Goal: Complete application form

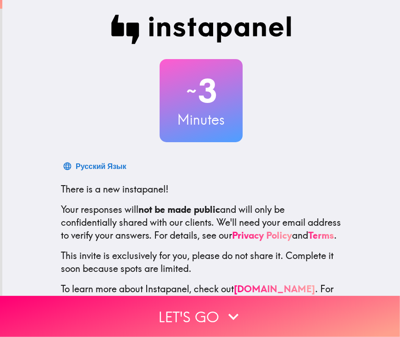
click at [57, 65] on div "~ 3 Minutes" at bounding box center [200, 100] width 295 height 83
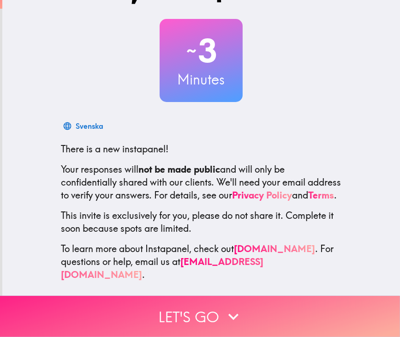
click at [213, 309] on button "Let's go" at bounding box center [200, 316] width 400 height 41
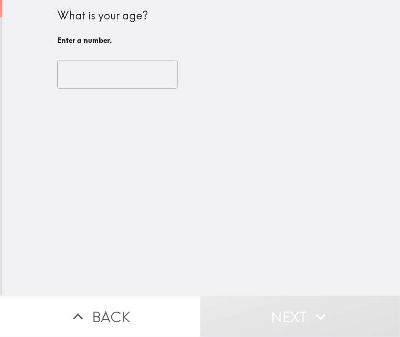
click at [114, 71] on input "number" at bounding box center [117, 74] width 120 height 29
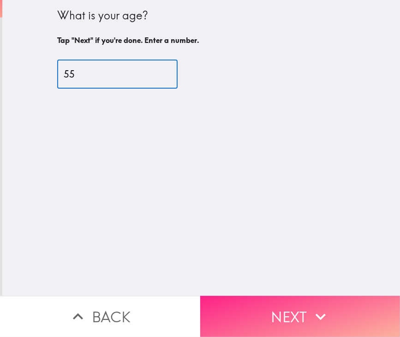
type input "55"
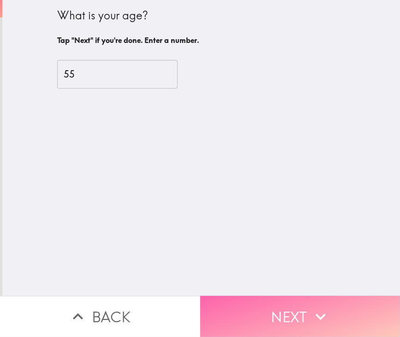
click at [255, 303] on button "Next" at bounding box center [300, 316] width 200 height 41
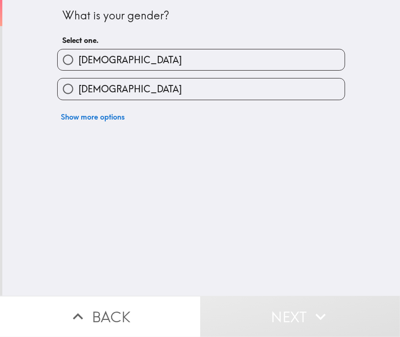
click at [114, 64] on label "[DEMOGRAPHIC_DATA]" at bounding box center [201, 59] width 287 height 21
click at [78, 64] on input "[DEMOGRAPHIC_DATA]" at bounding box center [68, 59] width 21 height 21
radio input "true"
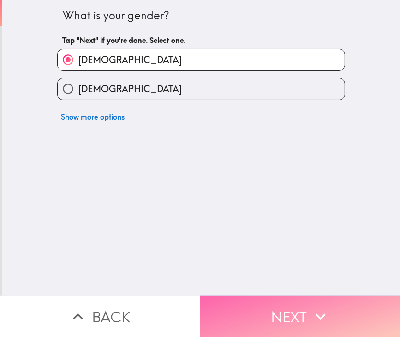
click at [280, 319] on button "Next" at bounding box center [300, 316] width 200 height 41
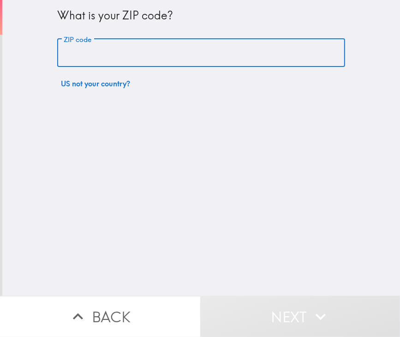
click at [125, 50] on input "ZIP code" at bounding box center [201, 53] width 288 height 29
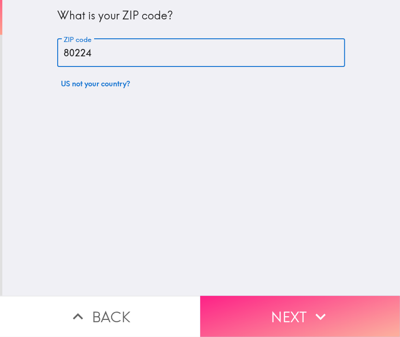
type input "80224"
click at [286, 305] on button "Next" at bounding box center [300, 316] width 200 height 41
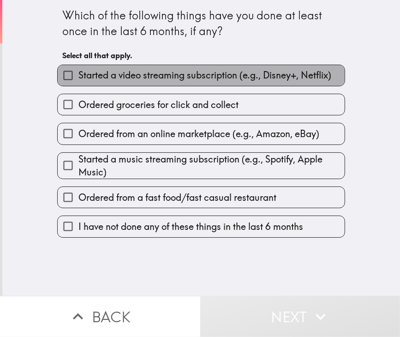
click at [104, 78] on span "Started a video streaming subscription (e.g., Disney+, Netflix)" at bounding box center [204, 75] width 253 height 13
click at [78, 78] on input "Started a video streaming subscription (e.g., Disney+, Netflix)" at bounding box center [68, 75] width 21 height 21
checkbox input "true"
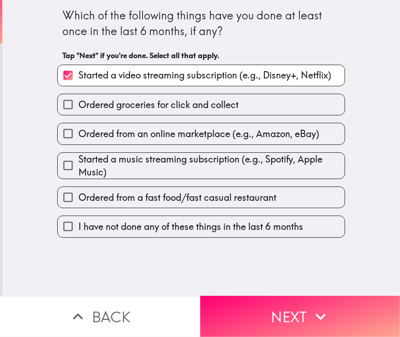
click at [104, 103] on span "Ordered groceries for click and collect" at bounding box center [158, 104] width 160 height 13
click at [78, 103] on input "Ordered groceries for click and collect" at bounding box center [68, 104] width 21 height 21
checkbox input "true"
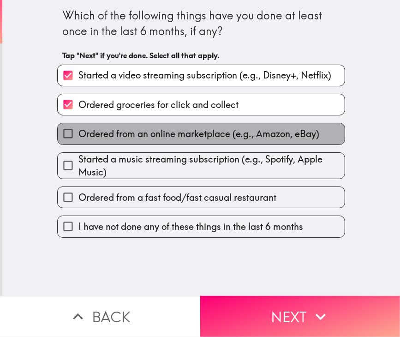
click at [108, 142] on label "Ordered from an online marketplace (e.g., Amazon, eBay)" at bounding box center [201, 133] width 287 height 21
click at [78, 142] on input "Ordered from an online marketplace (e.g., Amazon, eBay)" at bounding box center [68, 133] width 21 height 21
checkbox input "true"
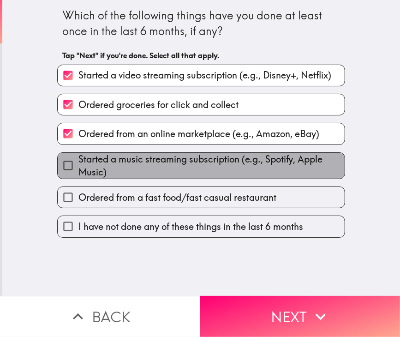
drag, startPoint x: 108, startPoint y: 163, endPoint x: 145, endPoint y: 227, distance: 74.0
click at [108, 163] on span "Started a music streaming subscription (e.g., Spotify, Apple Music)" at bounding box center [211, 166] width 266 height 26
click at [78, 163] on input "Started a music streaming subscription (e.g., Spotify, Apple Music)" at bounding box center [68, 165] width 21 height 21
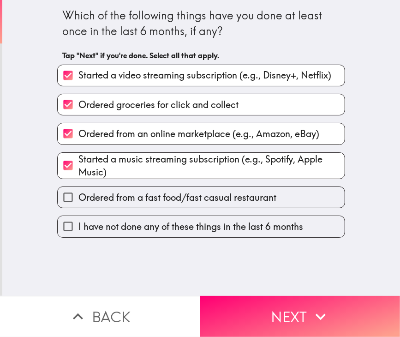
click at [111, 161] on span "Started a music streaming subscription (e.g., Spotify, Apple Music)" at bounding box center [211, 166] width 266 height 26
click at [78, 161] on input "Started a music streaming subscription (e.g., Spotify, Apple Music)" at bounding box center [68, 165] width 21 height 21
checkbox input "false"
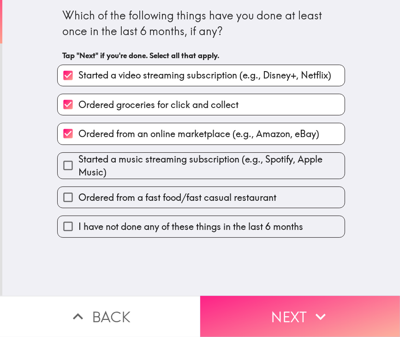
click at [284, 304] on button "Next" at bounding box center [300, 316] width 200 height 41
